Goal: Information Seeking & Learning: Learn about a topic

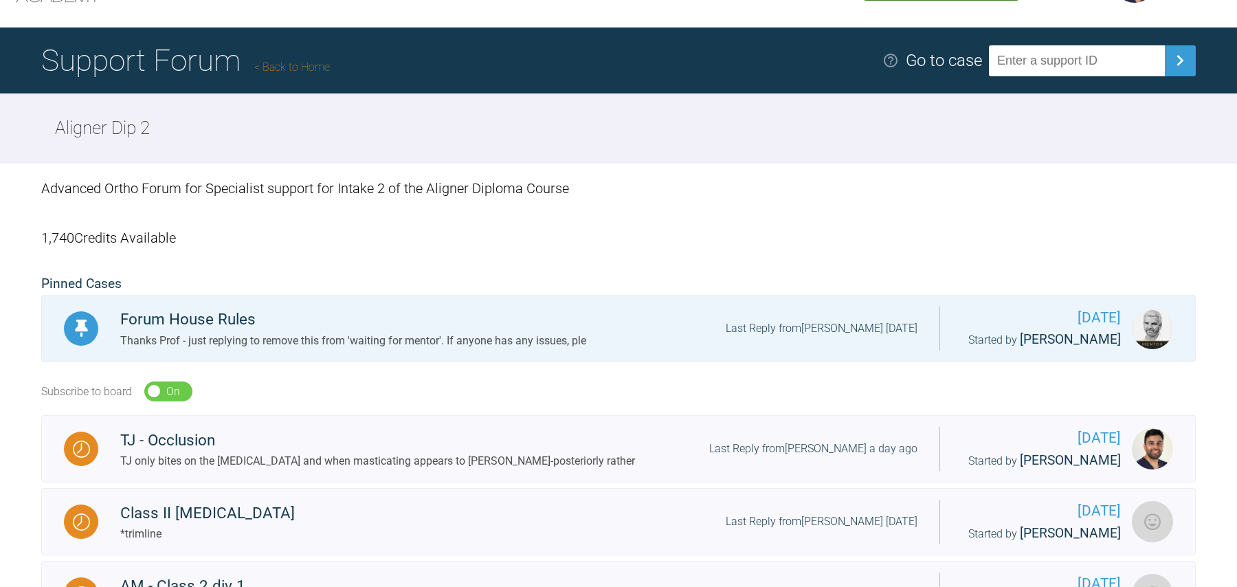
scroll to position [86, 0]
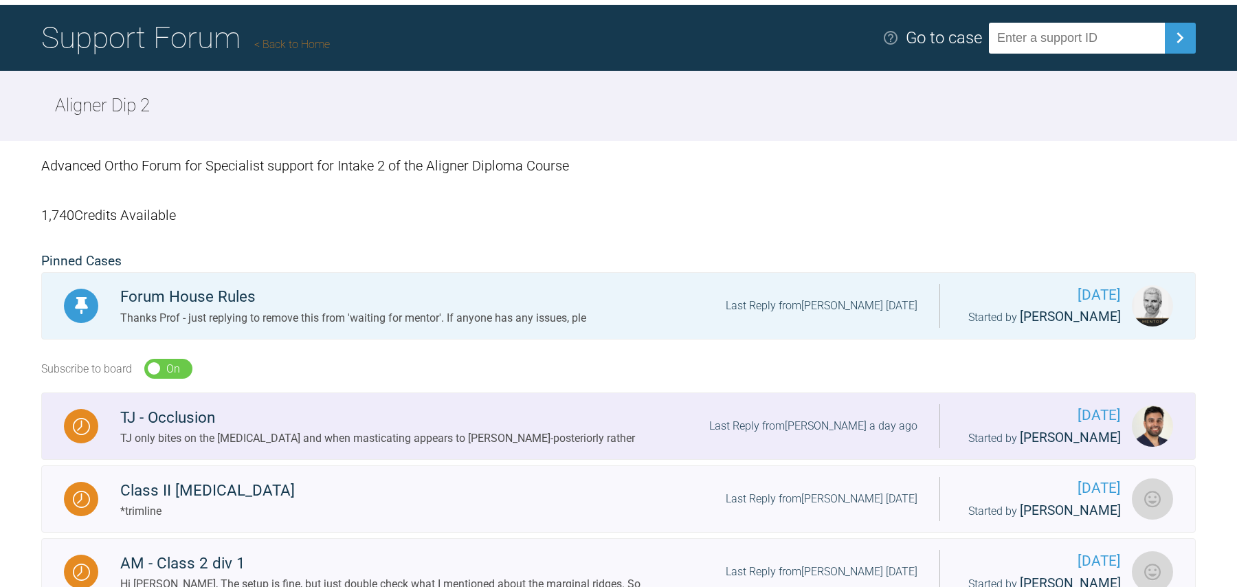
click at [577, 431] on div "TJ only bites on the [MEDICAL_DATA] and when masticating appears to [PERSON_NAM…" at bounding box center [377, 439] width 515 height 18
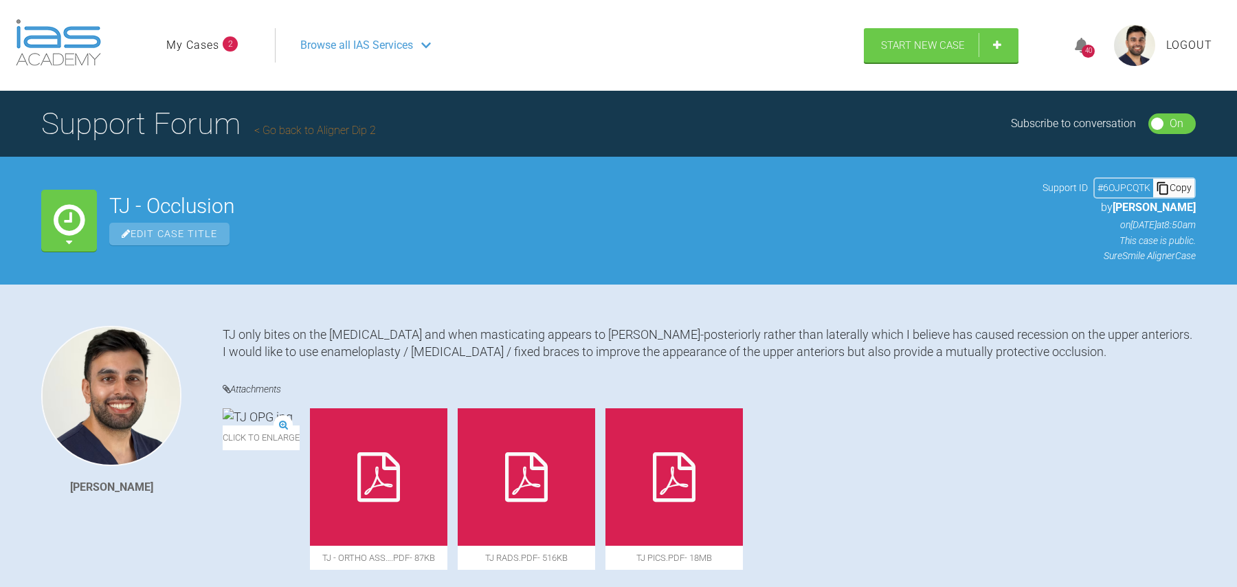
click at [143, 107] on h1 "Support Forum Go back to Aligner Dip 2" at bounding box center [208, 124] width 335 height 48
click at [320, 129] on link "Go back to Aligner Dip 2" at bounding box center [315, 130] width 122 height 13
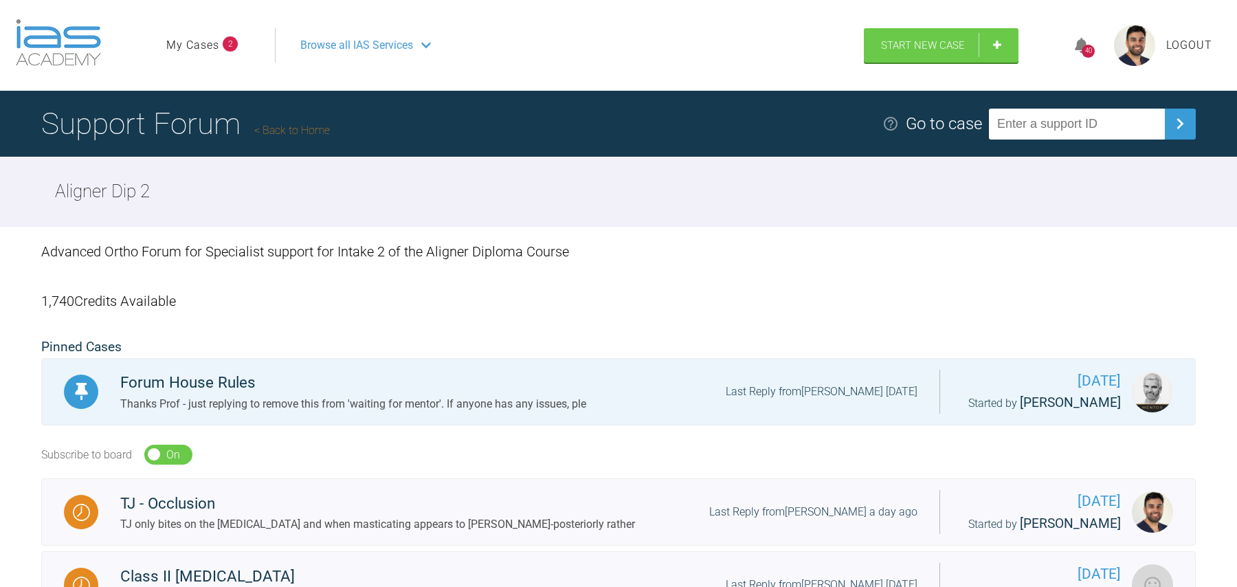
click at [210, 51] on link "My Cases" at bounding box center [192, 45] width 53 height 18
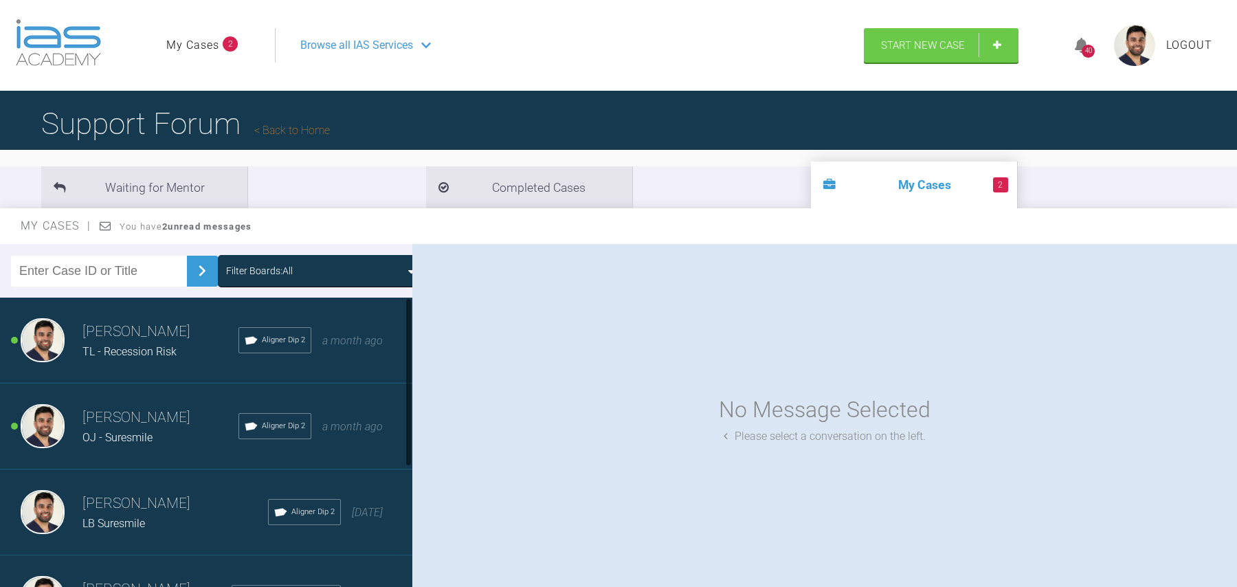
click at [124, 441] on span "OJ - Suresmile" at bounding box center [117, 437] width 70 height 13
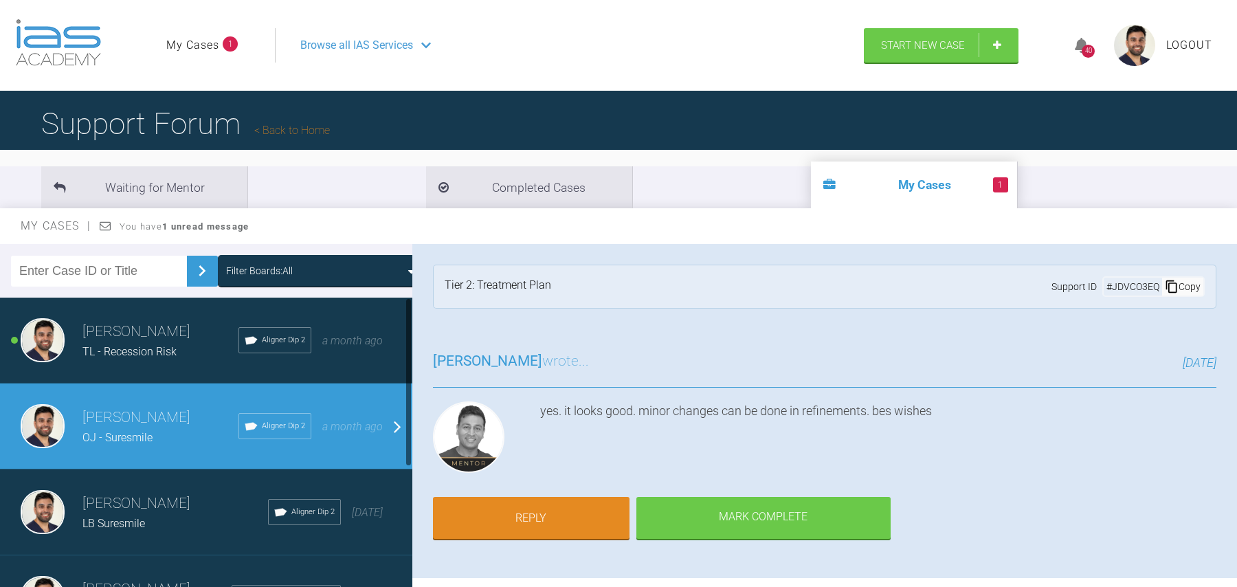
click at [149, 351] on span "TL - Recession Risk" at bounding box center [129, 351] width 94 height 13
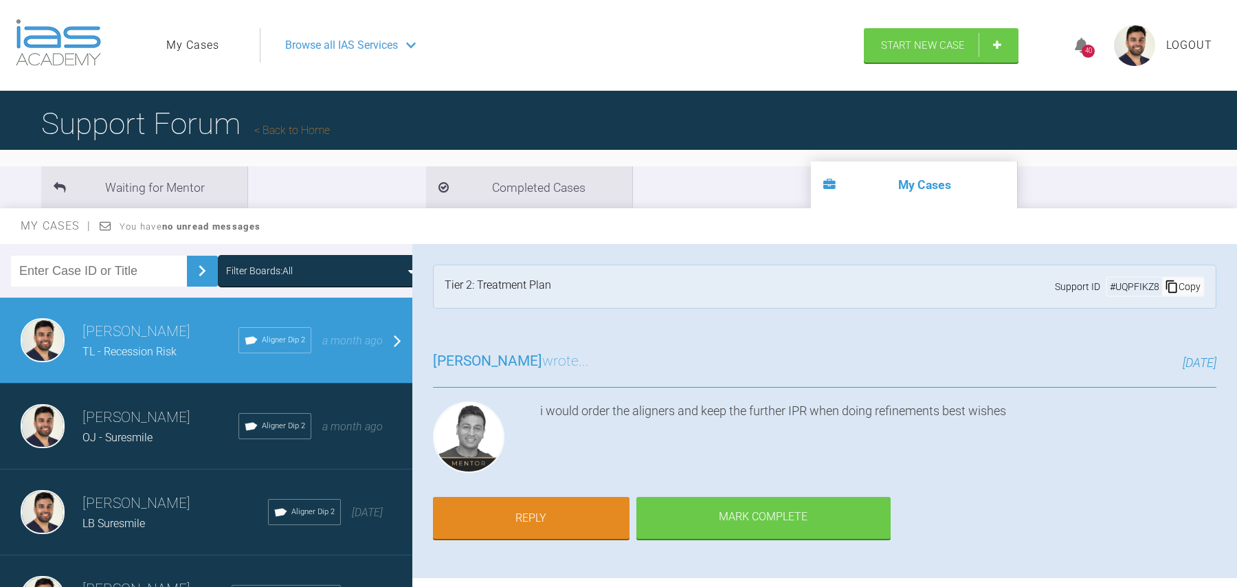
click at [139, 421] on h3 "[PERSON_NAME]" at bounding box center [160, 417] width 156 height 23
